Goal: Transaction & Acquisition: Download file/media

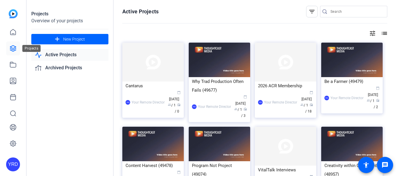
click at [11, 51] on icon at bounding box center [13, 48] width 7 height 7
click at [16, 49] on icon at bounding box center [13, 48] width 6 height 6
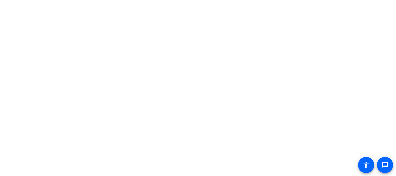
click at [81, 101] on body "message accessibility" at bounding box center [198, 88] width 396 height 176
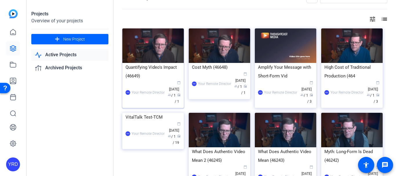
scroll to position [16, 0]
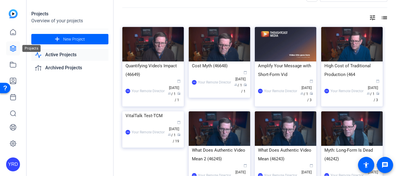
click at [16, 53] on link at bounding box center [13, 48] width 14 height 14
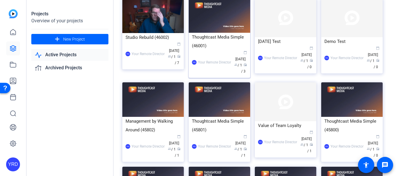
scroll to position [298, 0]
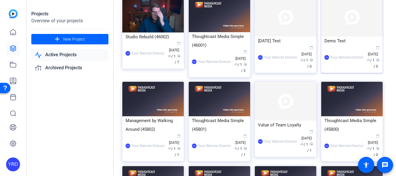
click at [338, 40] on div "Demo Test" at bounding box center [351, 41] width 55 height 9
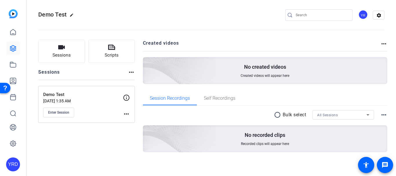
scroll to position [4, 0]
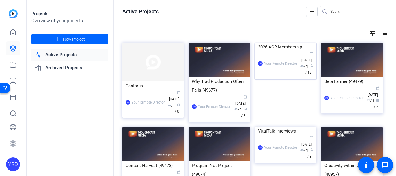
click at [273, 66] on div "Your Remote Director" at bounding box center [280, 64] width 33 height 6
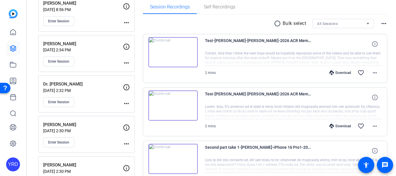
scroll to position [95, 0]
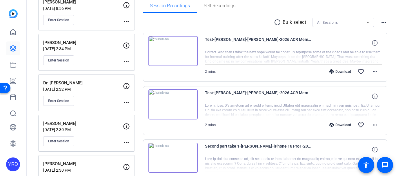
click at [329, 125] on icon at bounding box center [331, 125] width 5 height 5
click at [332, 68] on div "Download favorite_border more_horiz" at bounding box center [320, 72] width 124 height 14
click at [333, 72] on div "Download" at bounding box center [340, 71] width 28 height 5
